Goal: Transaction & Acquisition: Purchase product/service

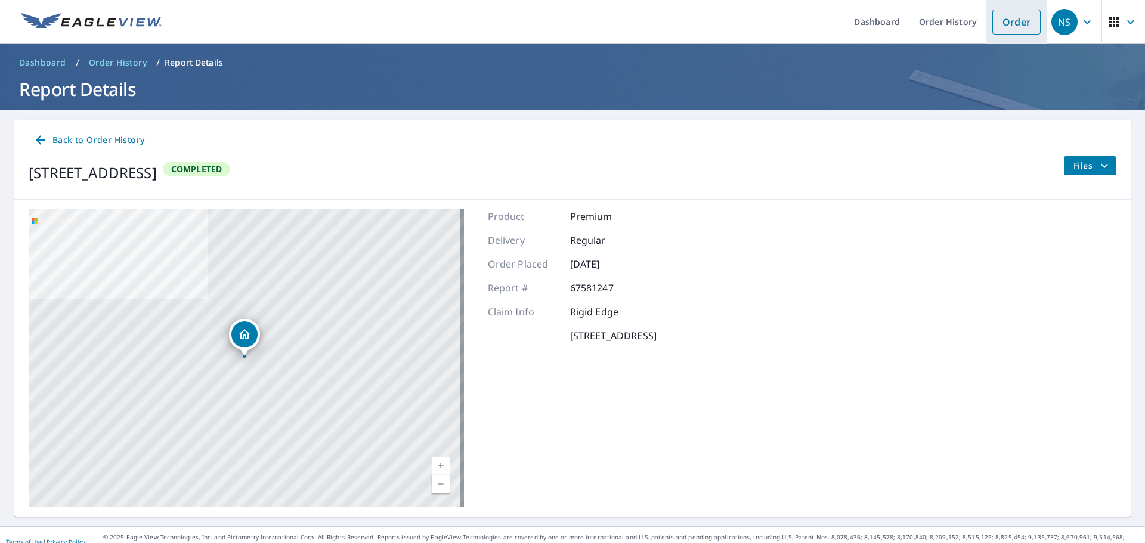
click at [1011, 24] on link "Order" at bounding box center [1017, 22] width 48 height 25
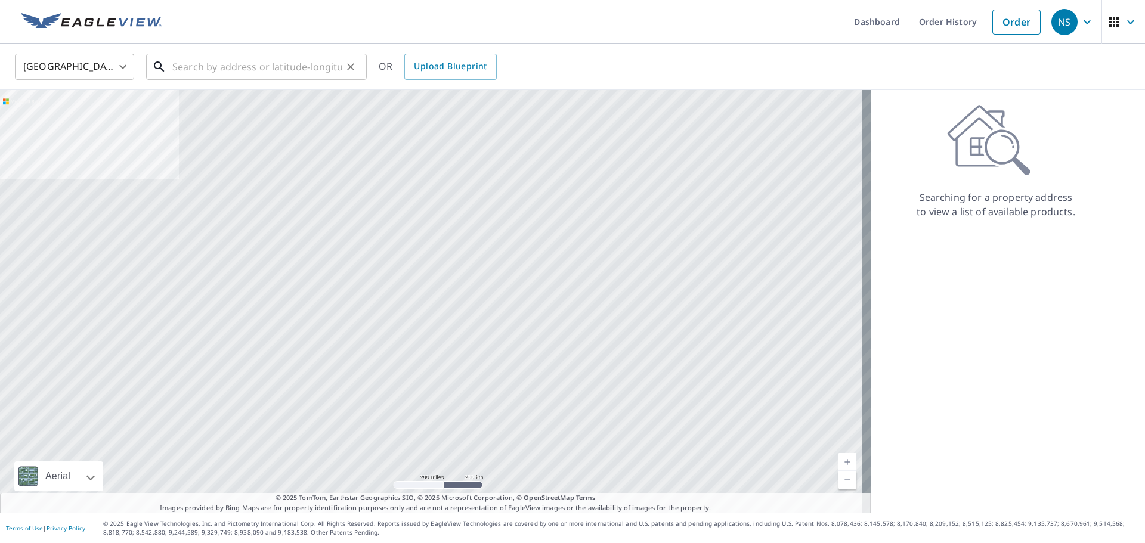
click at [203, 58] on input "text" at bounding box center [257, 66] width 170 height 33
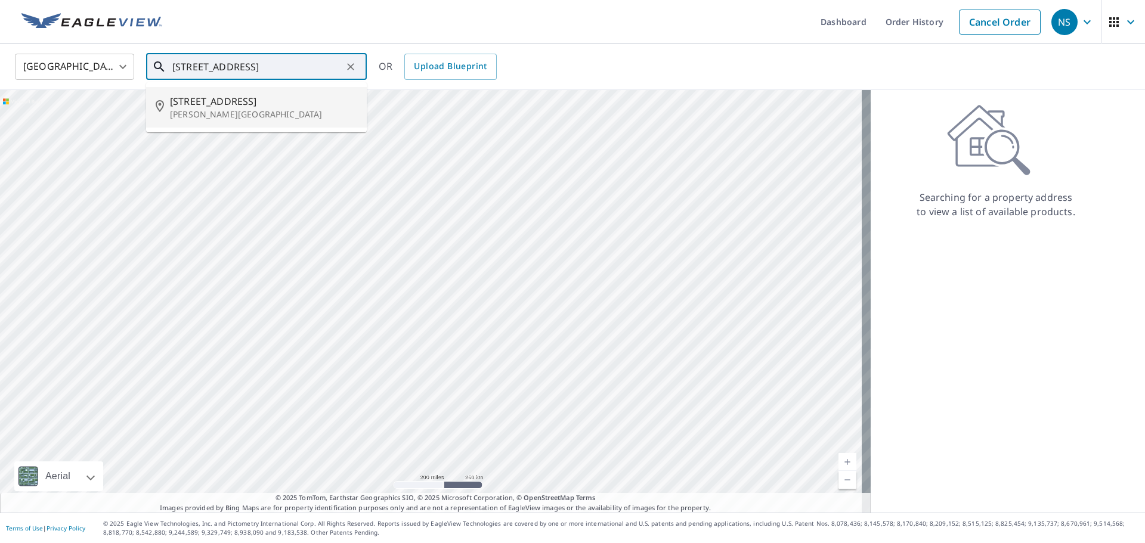
click at [231, 99] on span "[STREET_ADDRESS]" at bounding box center [263, 101] width 187 height 14
type input "[STREET_ADDRESS][PERSON_NAME]"
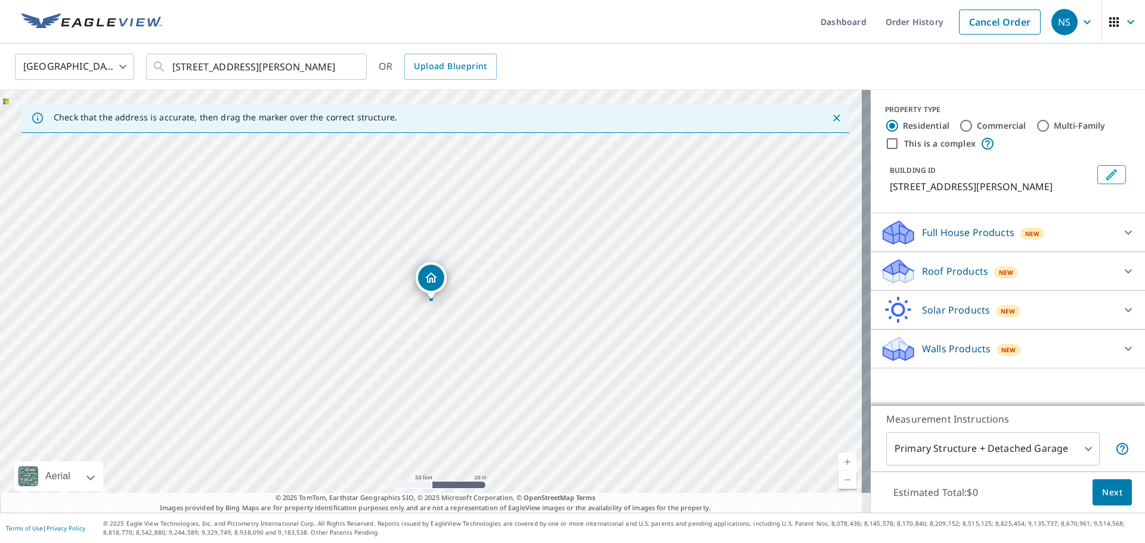
click at [919, 338] on div "Walls Products New" at bounding box center [997, 349] width 234 height 28
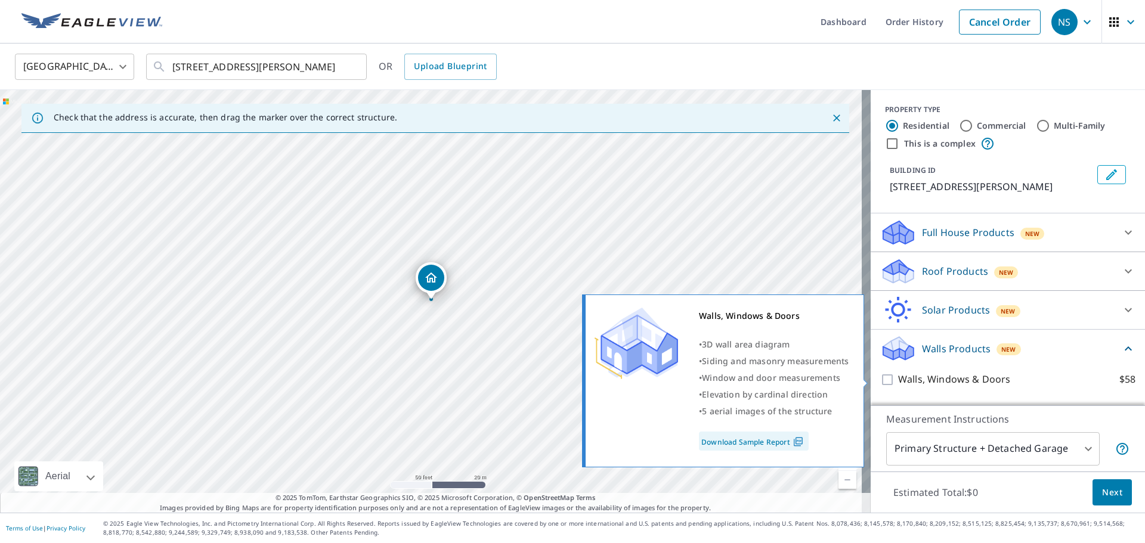
click at [880, 381] on input "Walls, Windows & Doors $58" at bounding box center [889, 380] width 18 height 14
checkbox input "true"
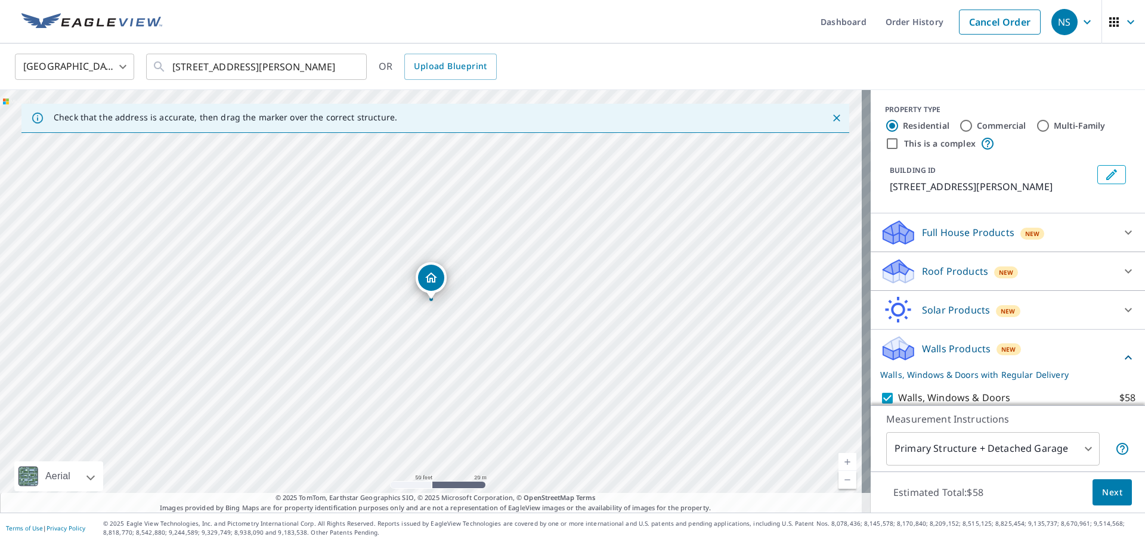
click at [1102, 496] on span "Next" at bounding box center [1112, 493] width 20 height 15
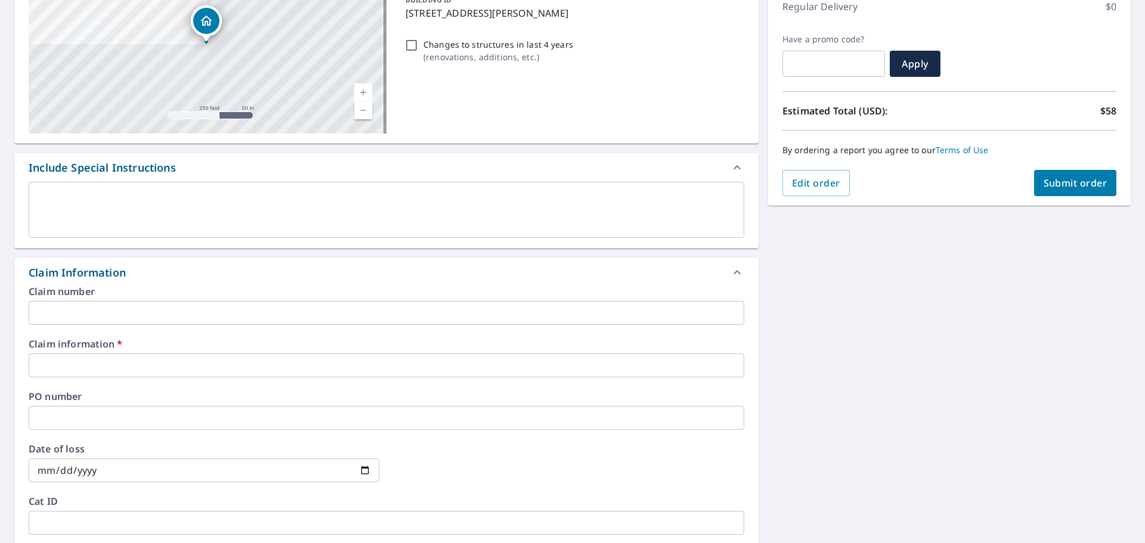
scroll to position [179, 0]
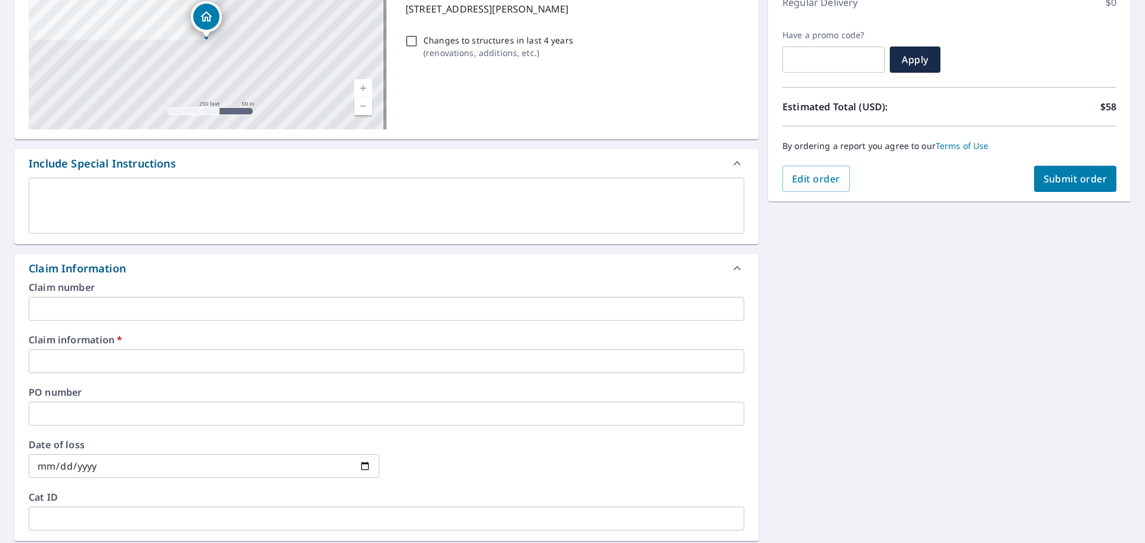
click at [81, 365] on input "text" at bounding box center [387, 362] width 716 height 24
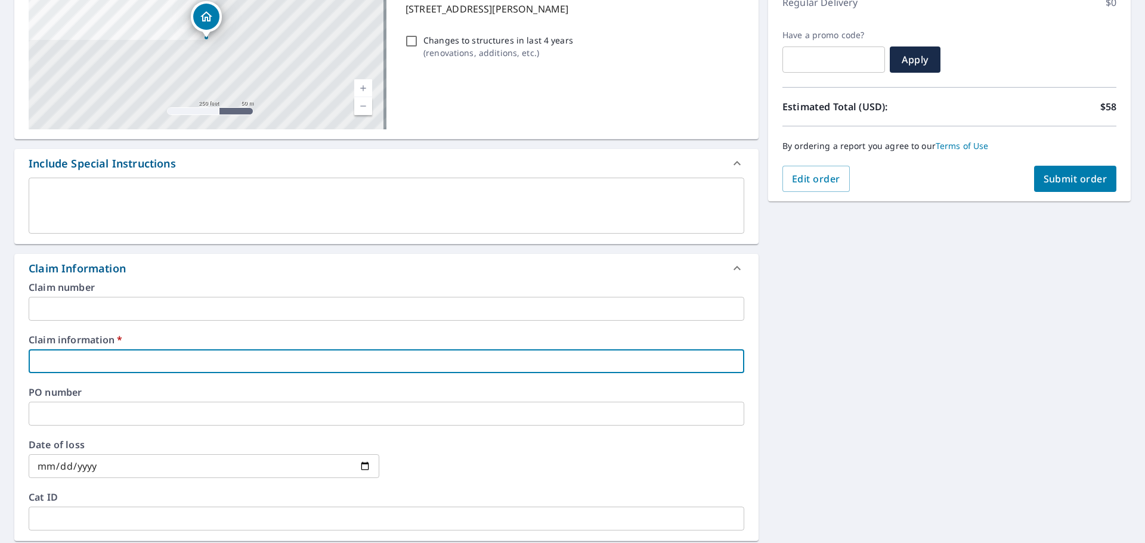
type input "Rigid Edge"
checkbox input "true"
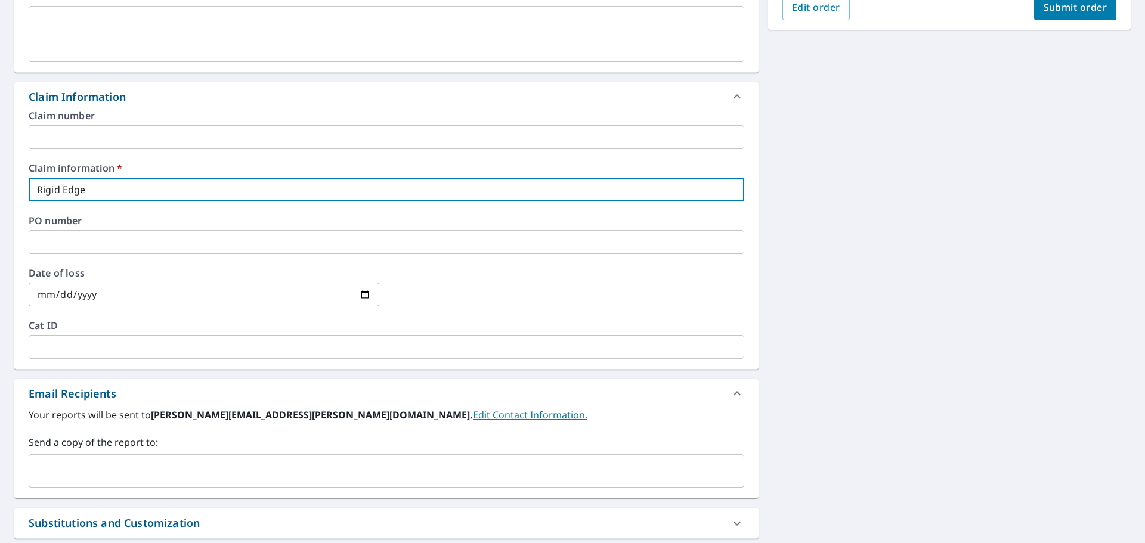
scroll to position [358, 0]
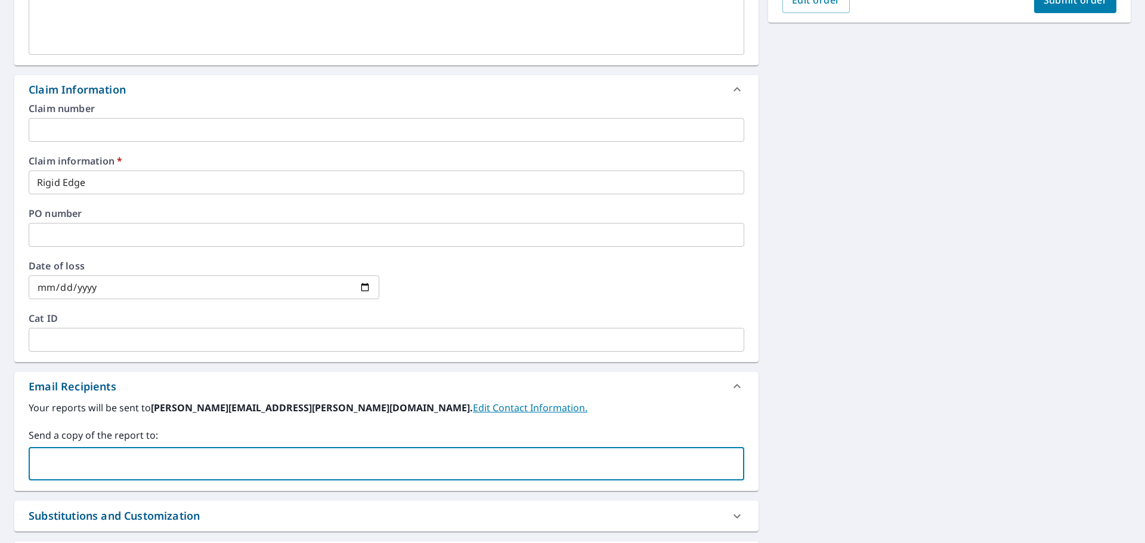
click at [85, 458] on input "text" at bounding box center [377, 464] width 687 height 23
type input "[EMAIL_ADDRESS][DOMAIN_NAME]"
checkbox input "true"
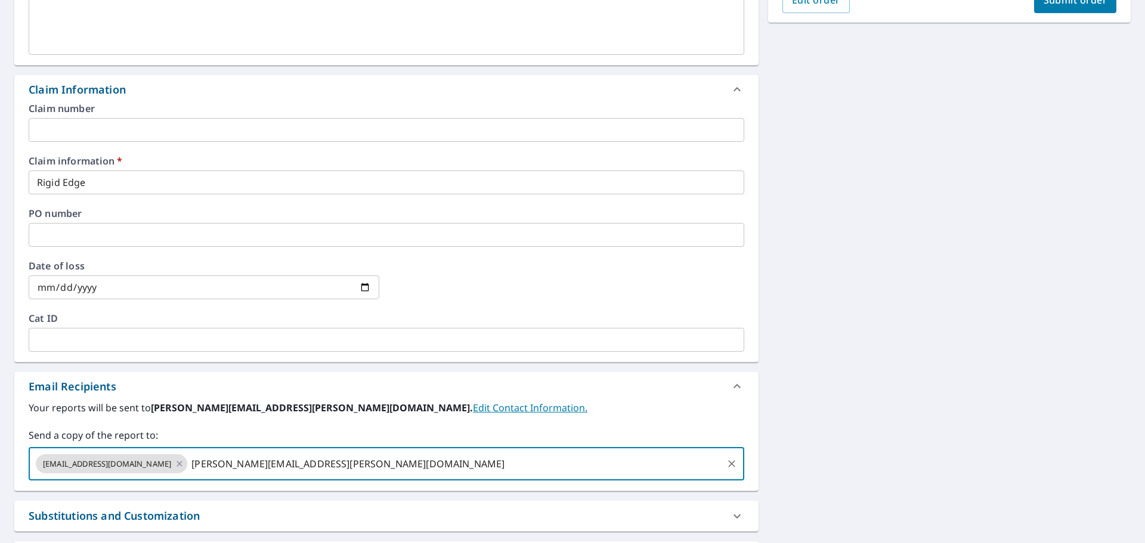
type input "[PERSON_NAME][EMAIL_ADDRESS][PERSON_NAME][DOMAIN_NAME]"
checkbox input "true"
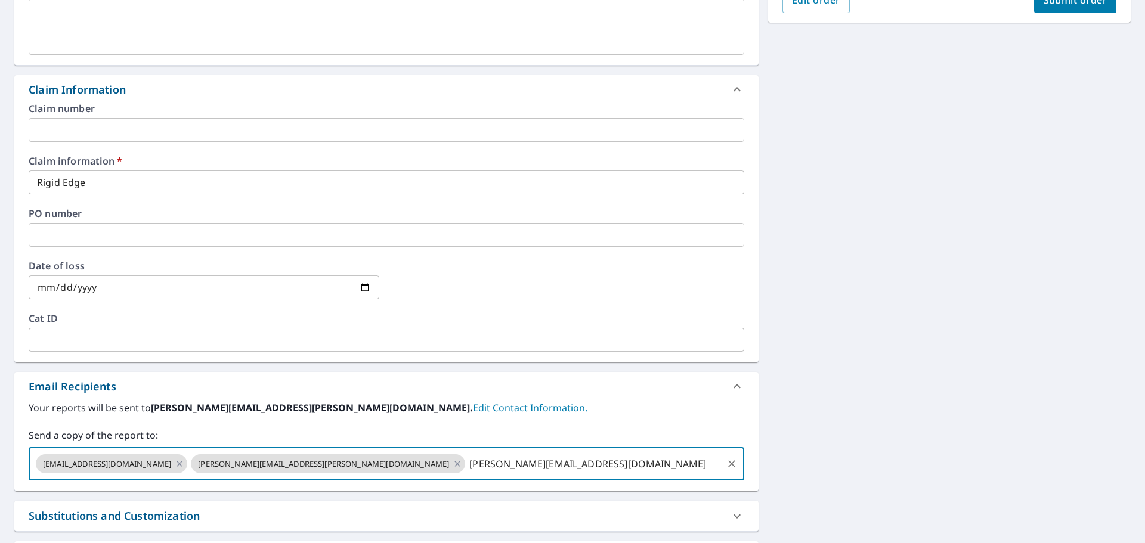
type input "[PERSON_NAME][EMAIL_ADDRESS][DOMAIN_NAME]"
click at [1068, 5] on span "Submit order" at bounding box center [1076, -1] width 64 height 13
checkbox input "true"
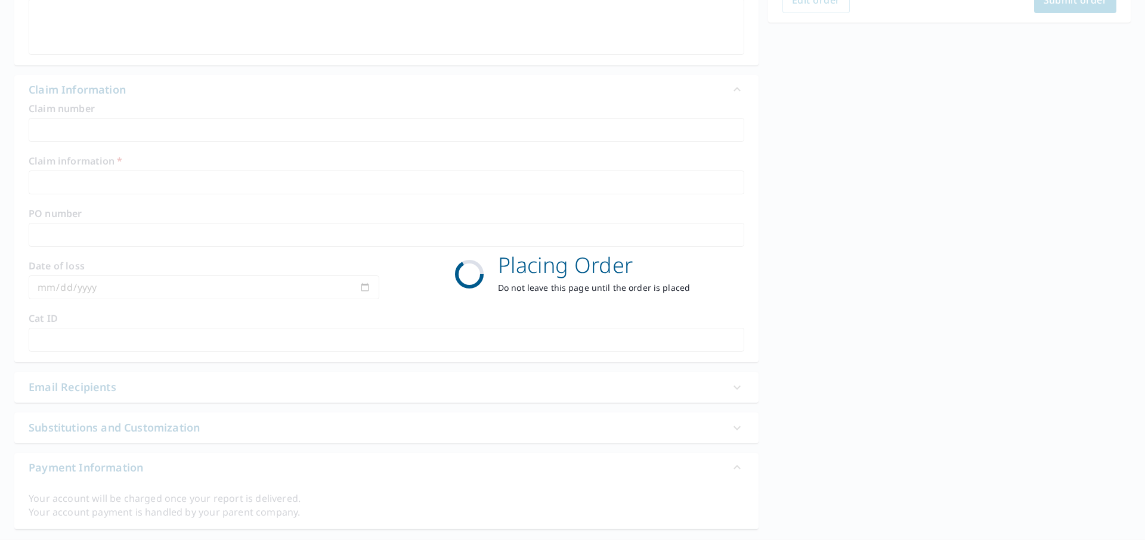
scroll to position [159, 0]
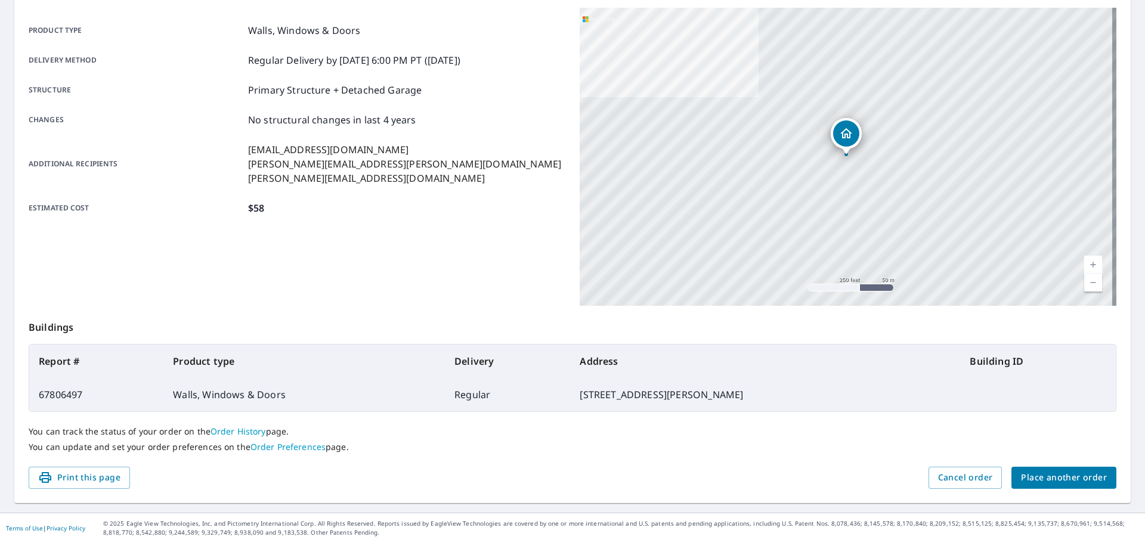
click at [1035, 479] on span "Place another order" at bounding box center [1064, 478] width 86 height 15
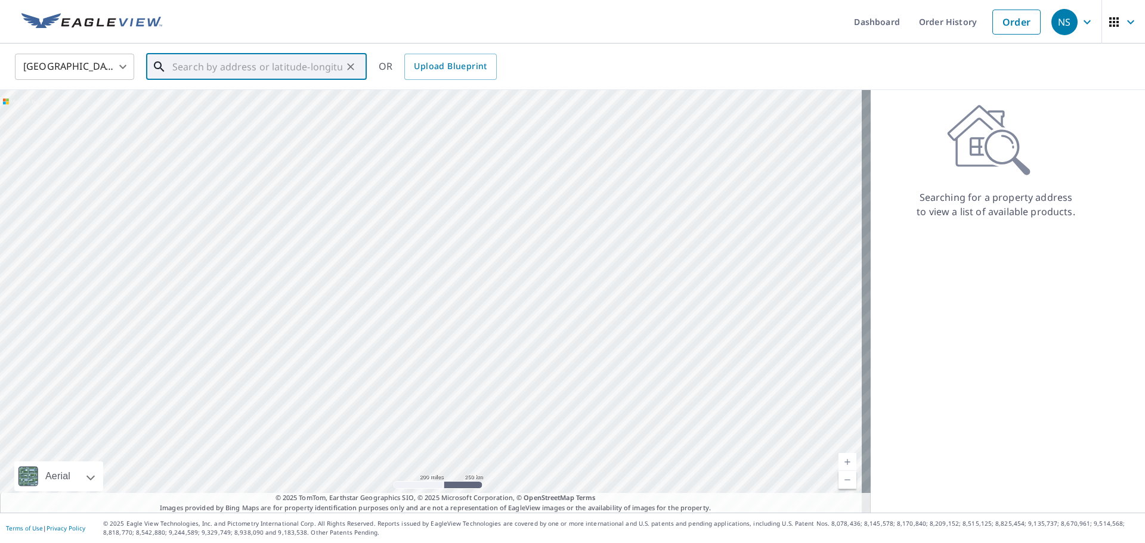
click at [216, 67] on input "text" at bounding box center [257, 66] width 170 height 33
click at [233, 104] on span "[STREET_ADDRESS]" at bounding box center [263, 101] width 187 height 14
type input "[STREET_ADDRESS]"
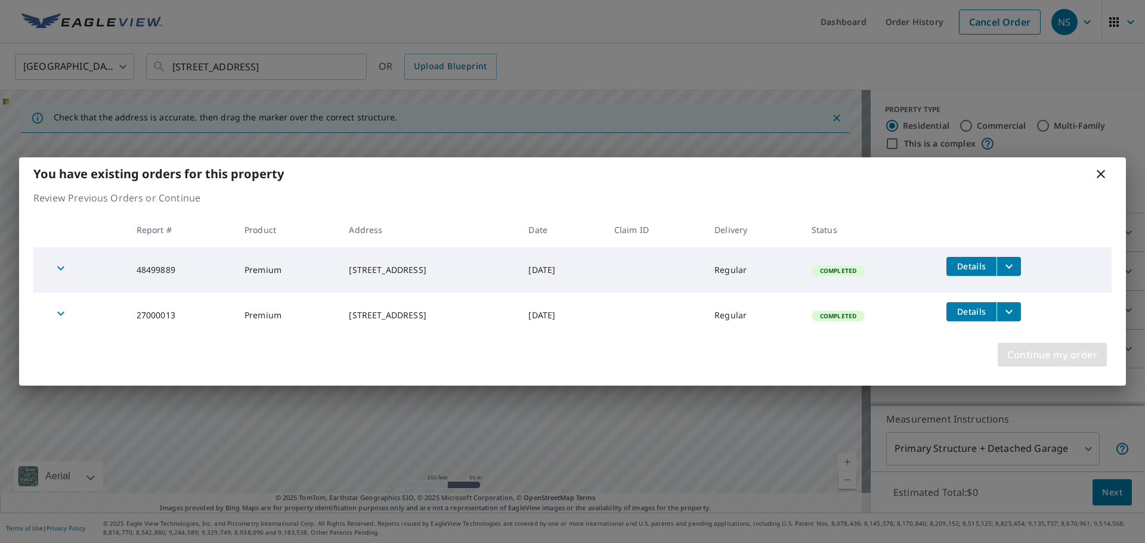
click at [1040, 356] on span "Continue my order" at bounding box center [1052, 355] width 90 height 17
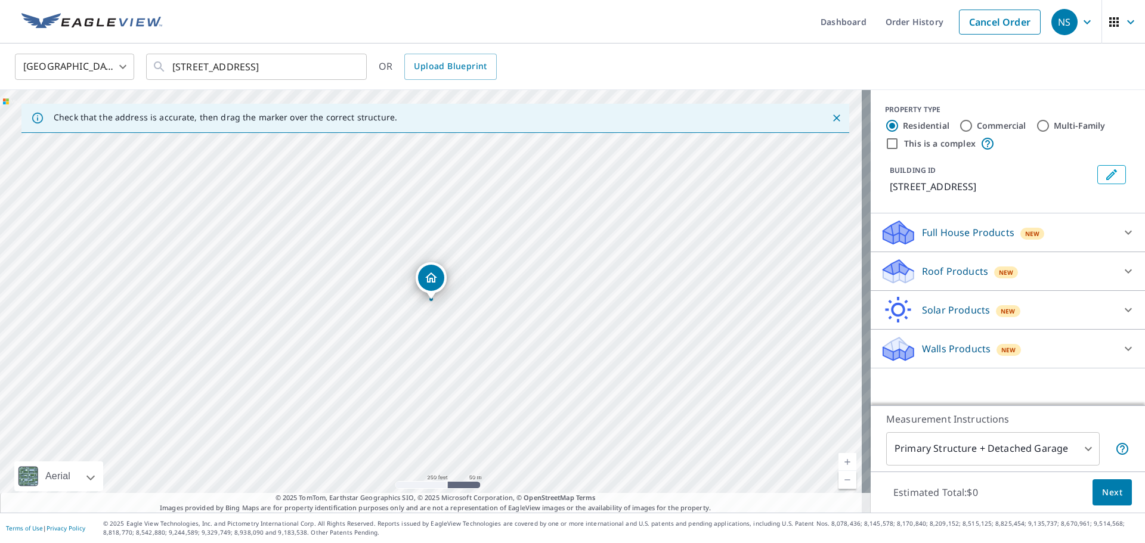
click at [906, 276] on icon at bounding box center [898, 272] width 36 height 28
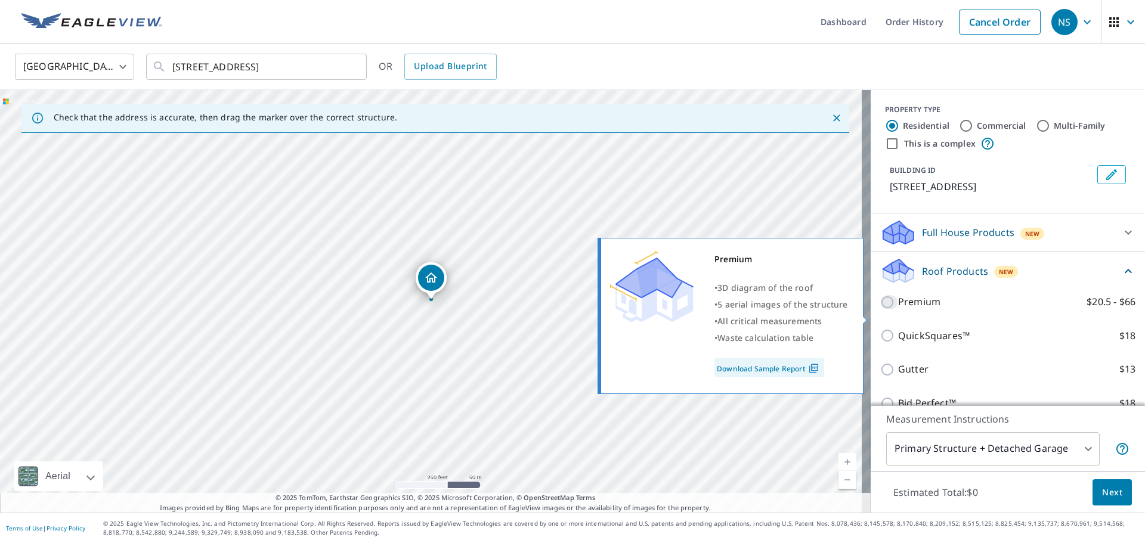
click at [880, 310] on input "Premium $20.5 - $66" at bounding box center [889, 302] width 18 height 14
checkbox input "true"
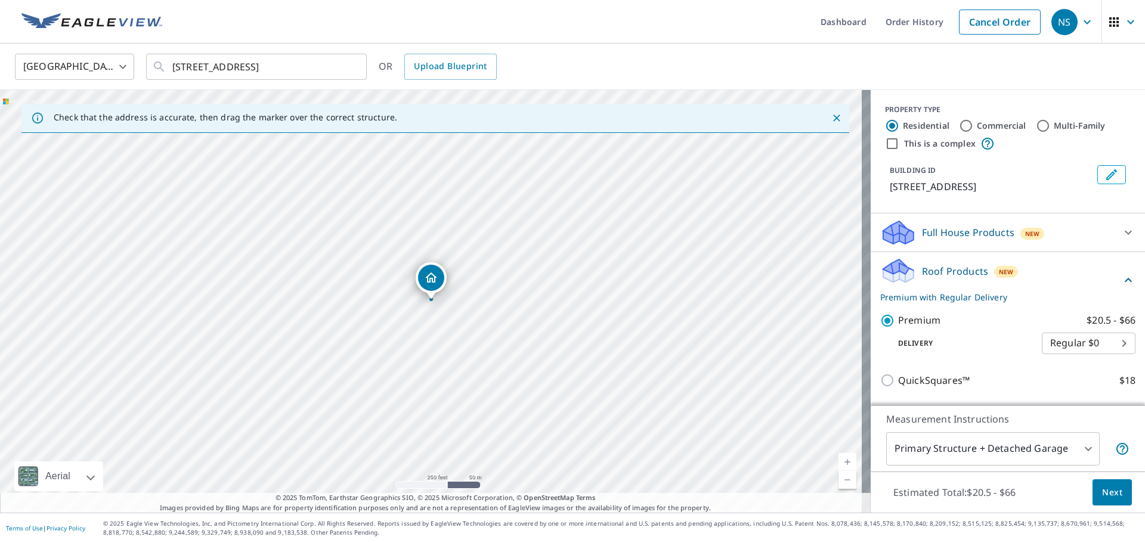
click at [1110, 494] on span "Next" at bounding box center [1112, 493] width 20 height 15
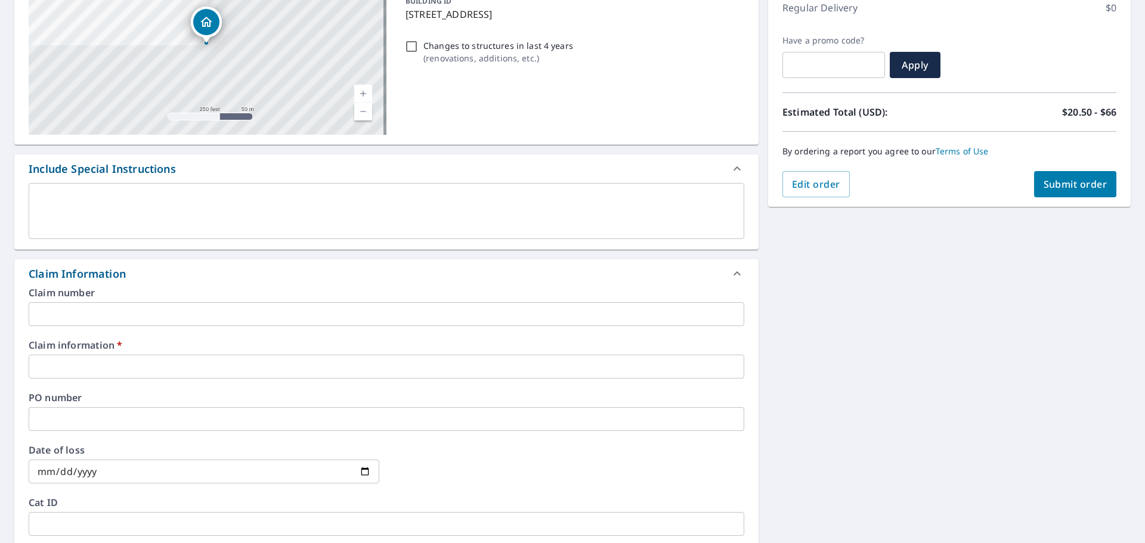
scroll to position [179, 0]
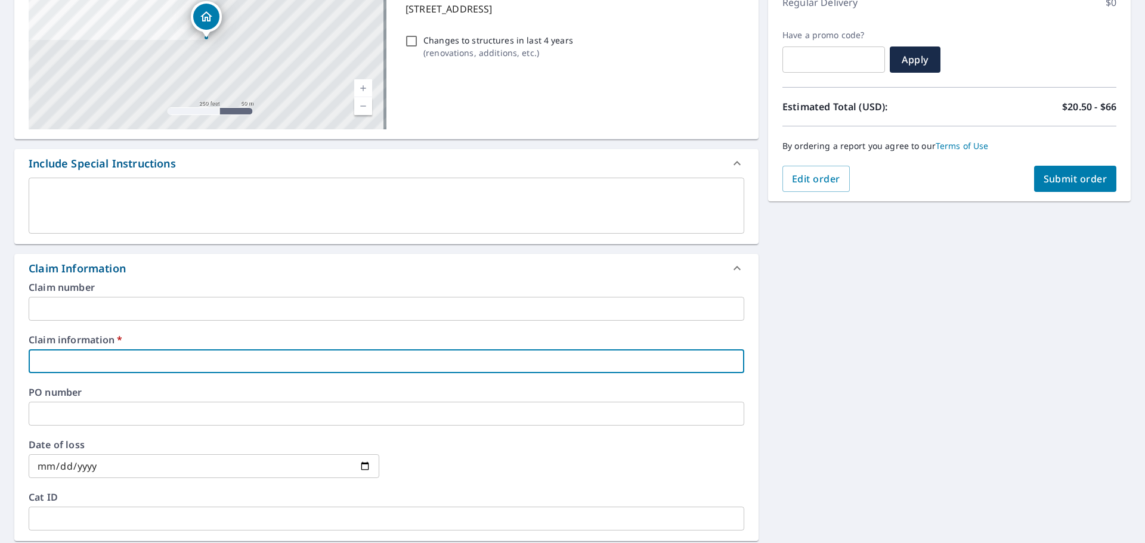
click at [91, 364] on input "text" at bounding box center [387, 362] width 716 height 24
type input "Rigid Edge"
checkbox input "true"
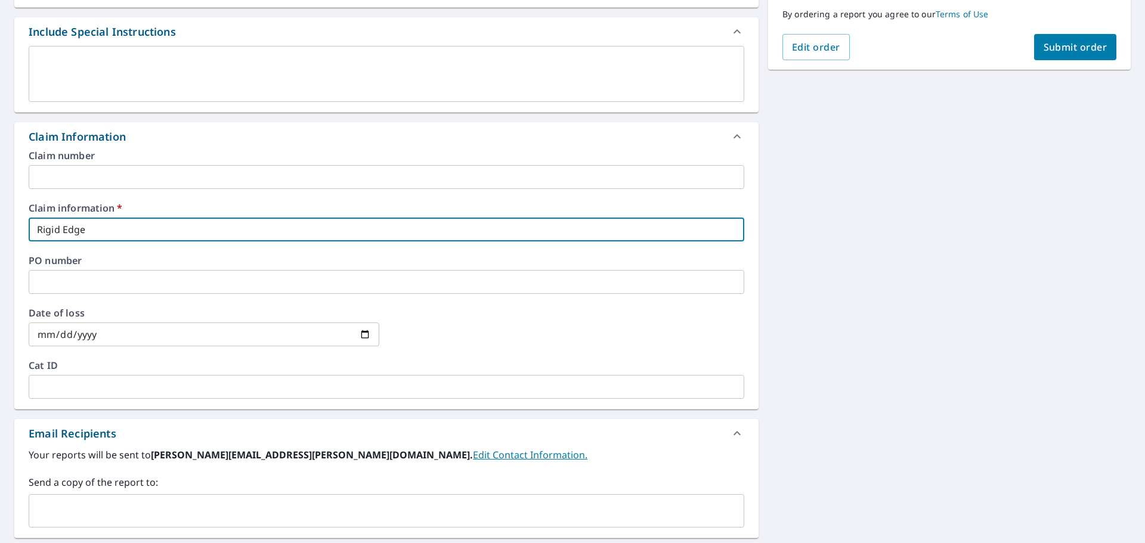
scroll to position [293, 0]
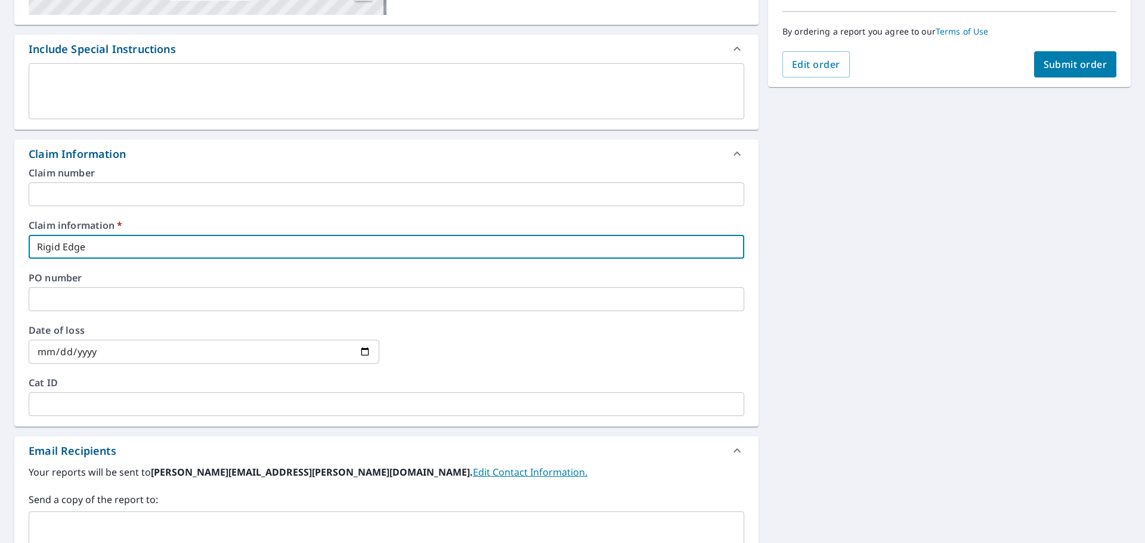
click at [129, 245] on input "Rigid Edge" at bounding box center [387, 247] width 716 height 24
type input "Rigid Edge"
checkbox input "true"
type input "Rigid Edg"
checkbox input "true"
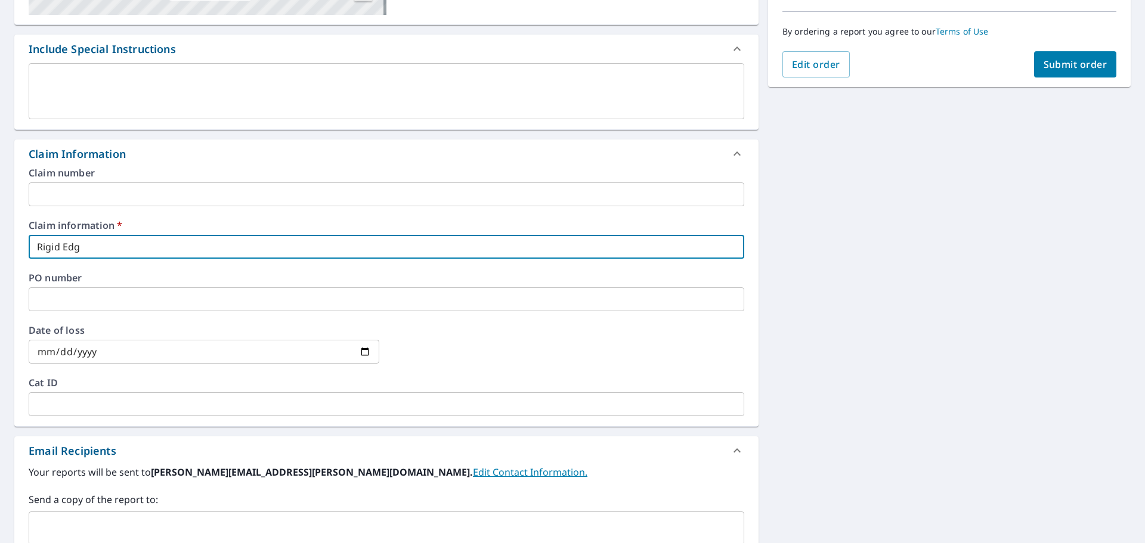
type input "Rigid Ed"
checkbox input "true"
type input "Rigid E"
checkbox input "true"
type input "Rigid"
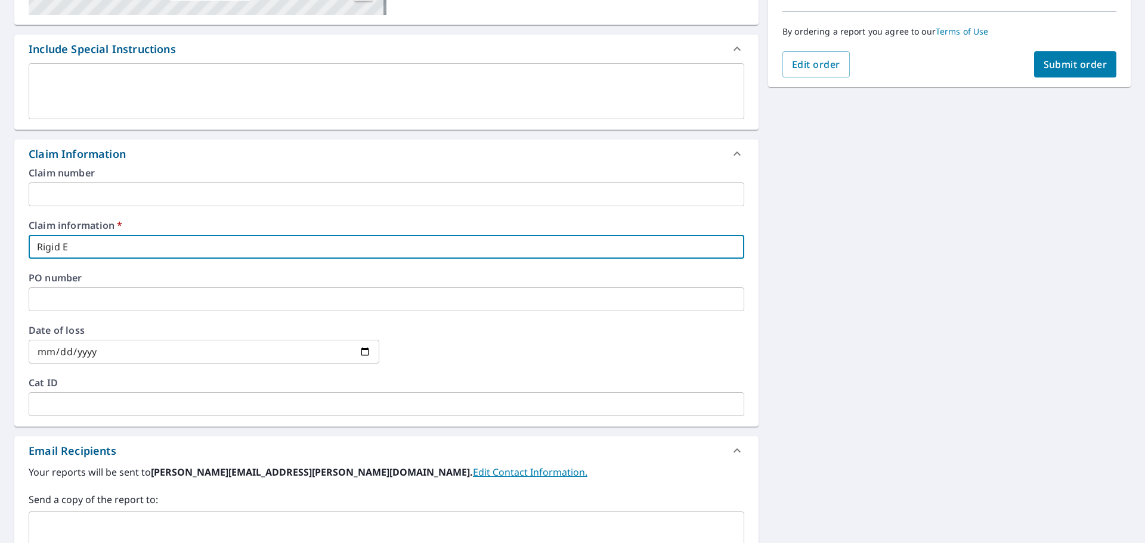
checkbox input "true"
type input "Rigid"
checkbox input "true"
type input "Rigi"
checkbox input "true"
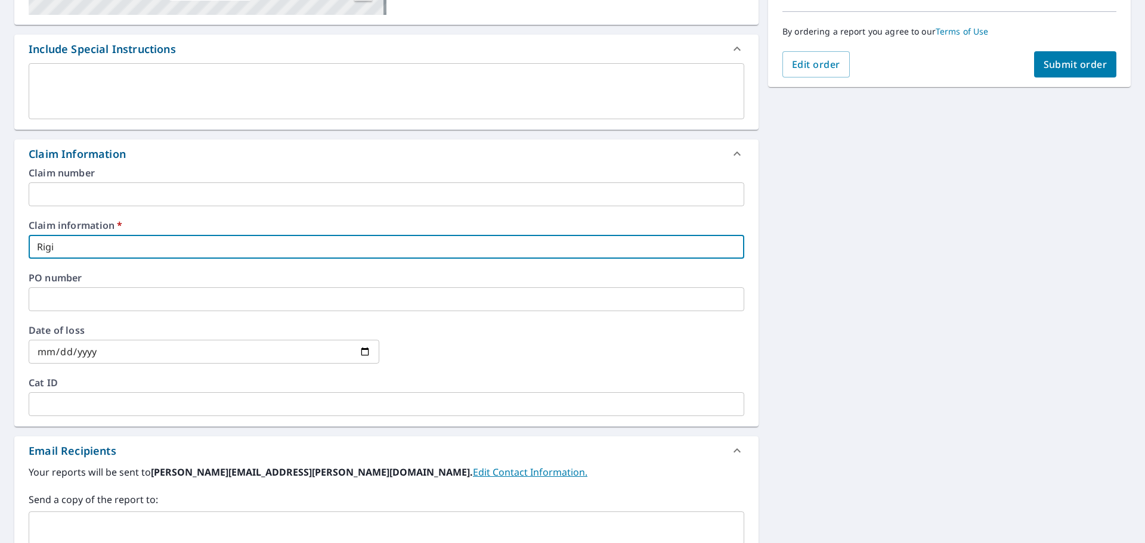
type input "Rig"
checkbox input "true"
type input "Ri"
checkbox input "true"
type input "R"
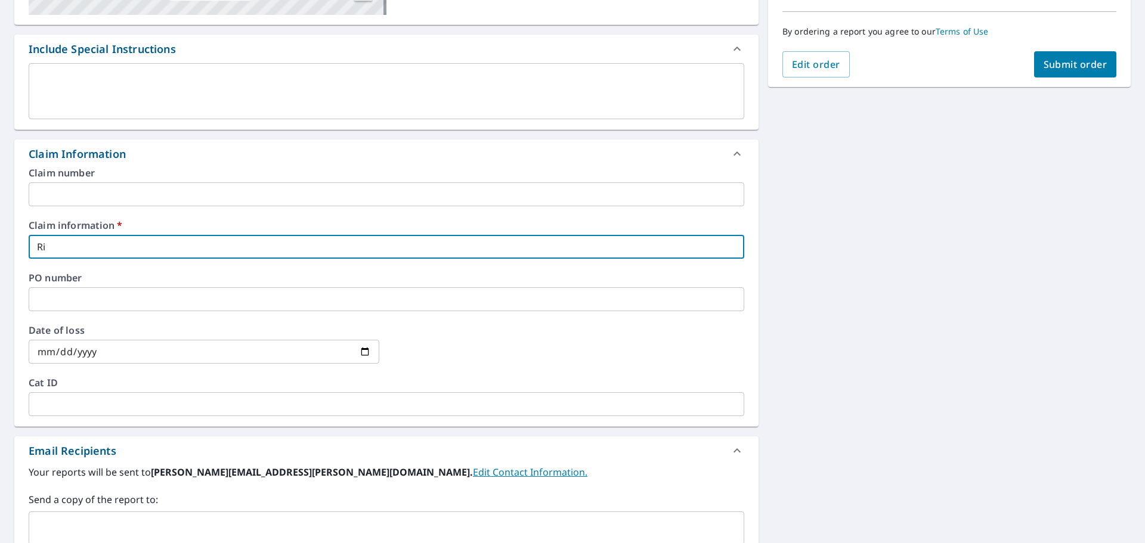
checkbox input "true"
type input "b"
checkbox input "true"
type input "[PERSON_NAME]"
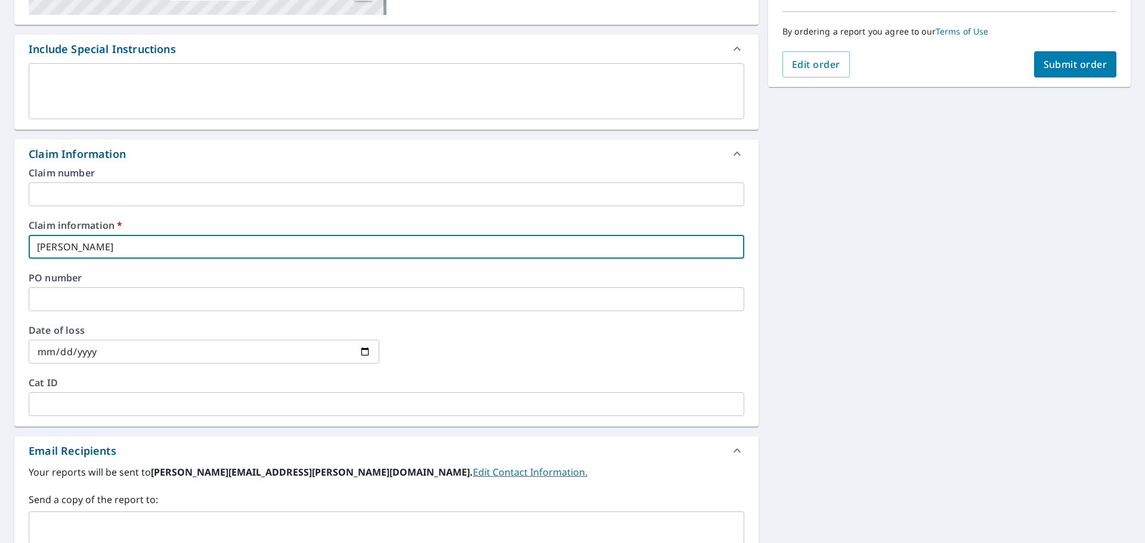
checkbox input "true"
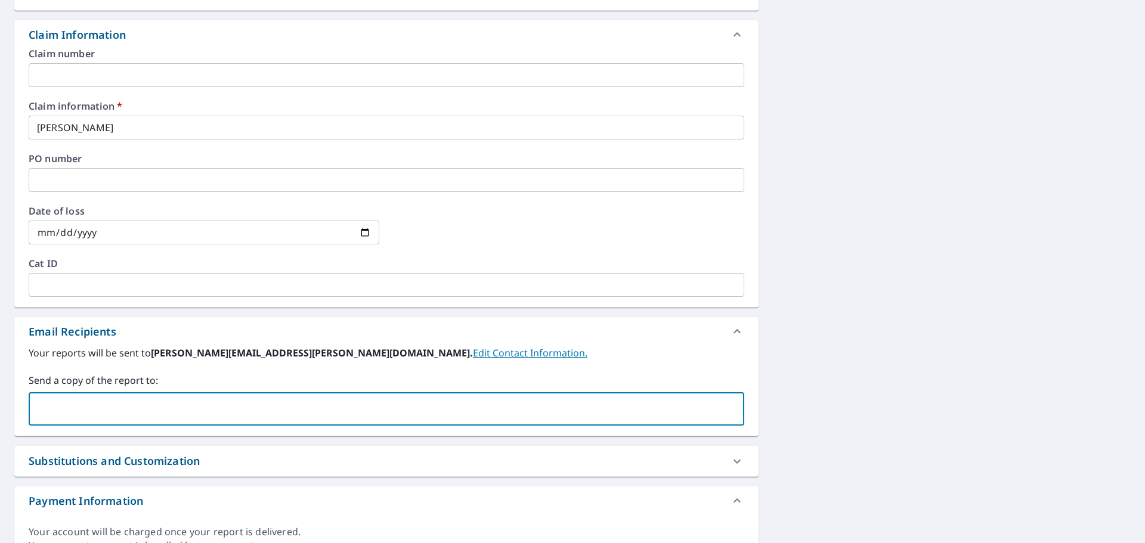
click at [94, 403] on input "text" at bounding box center [377, 409] width 687 height 23
type input "bj@bengardroofing"
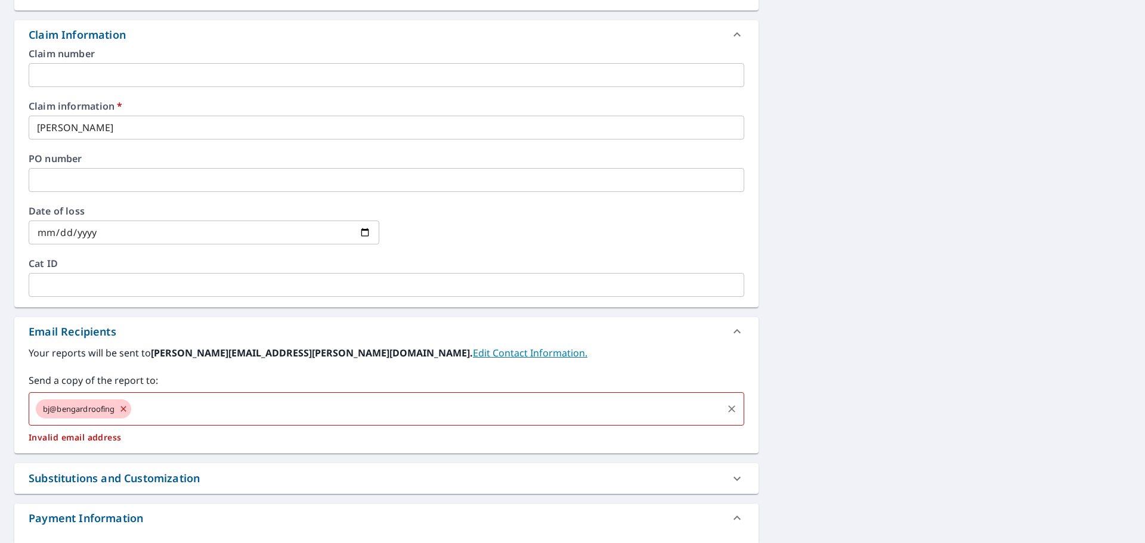
checkbox input "true"
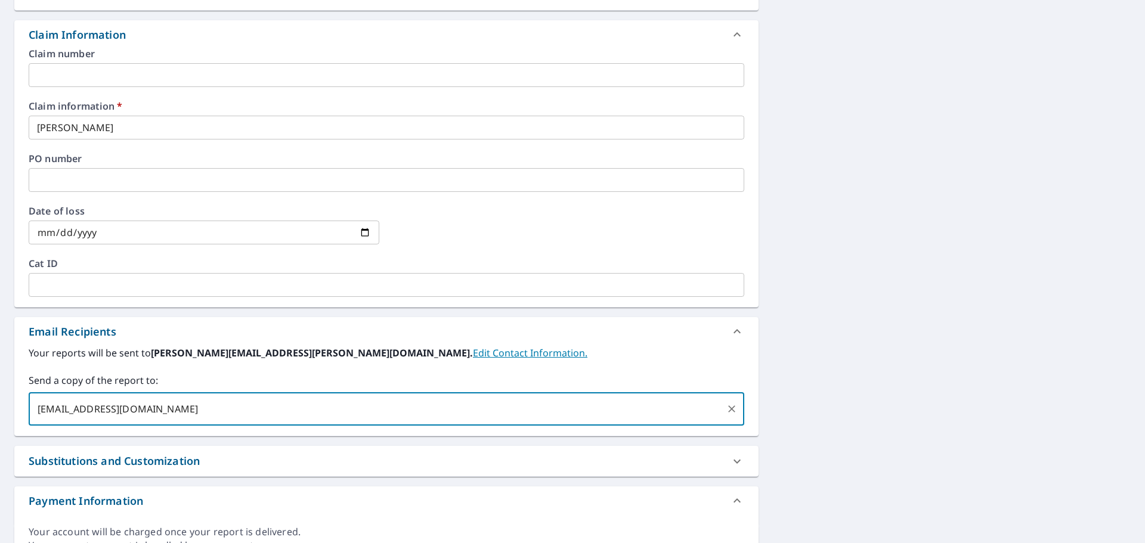
type input "[EMAIL_ADDRESS][DOMAIN_NAME]"
checkbox input "true"
type input "[PERSON_NAME][EMAIL_ADDRESS][PERSON_NAME][DOMAIN_NAME]"
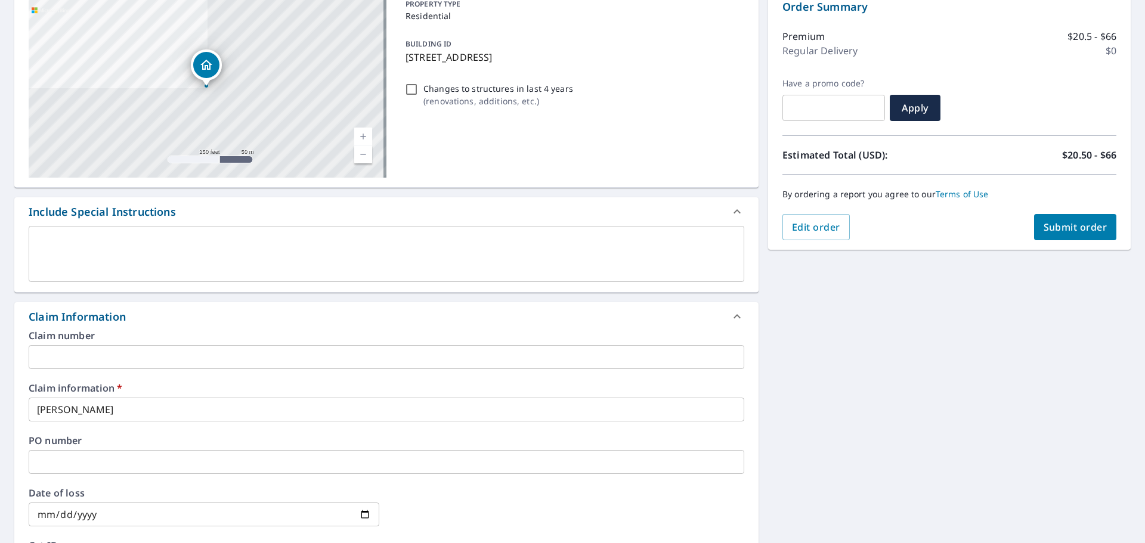
scroll to position [55, 0]
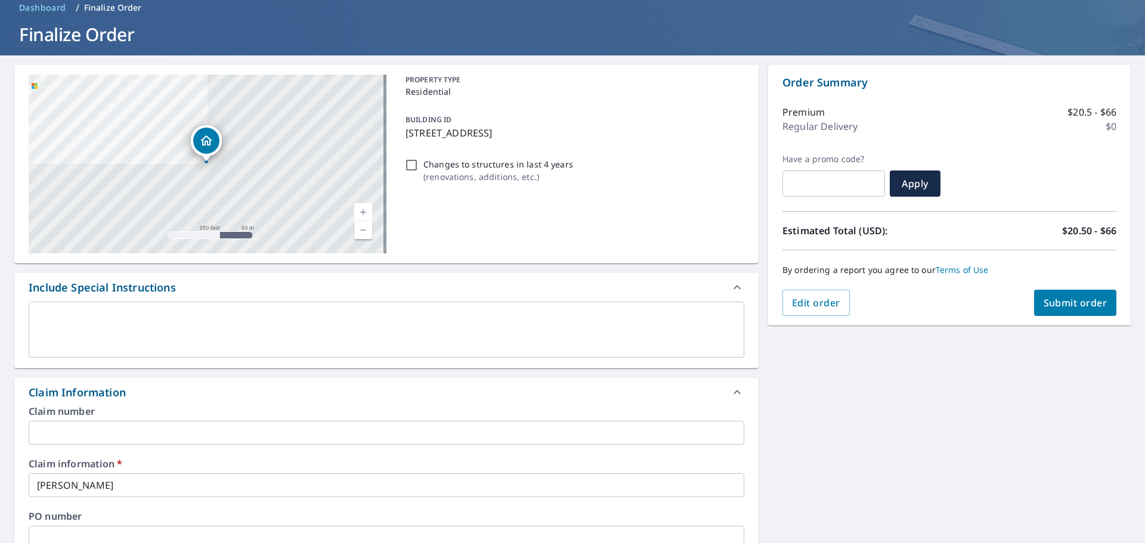
click at [1052, 303] on span "Submit order" at bounding box center [1076, 302] width 64 height 13
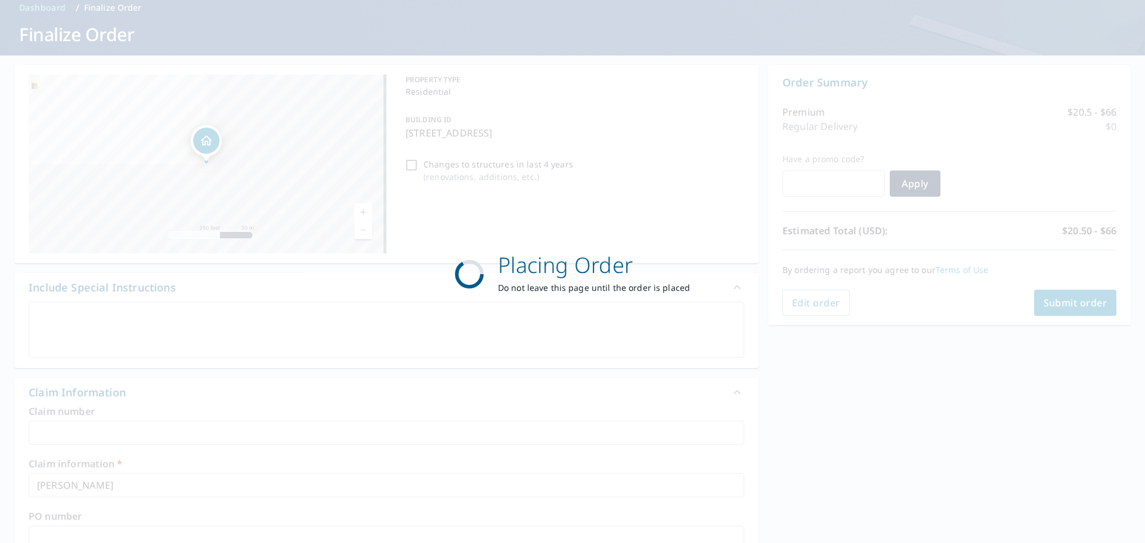
checkbox input "true"
